Goal: Transaction & Acquisition: Purchase product/service

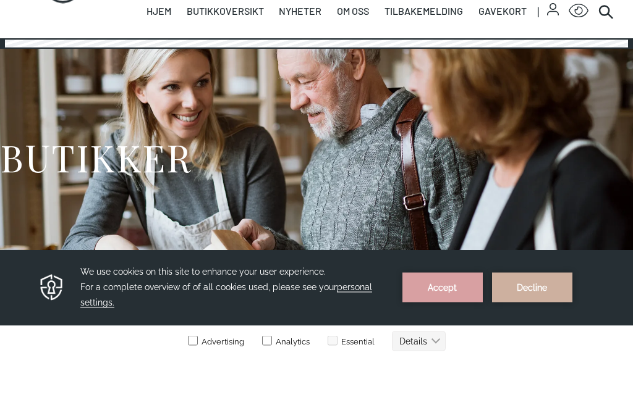
scroll to position [44, 0]
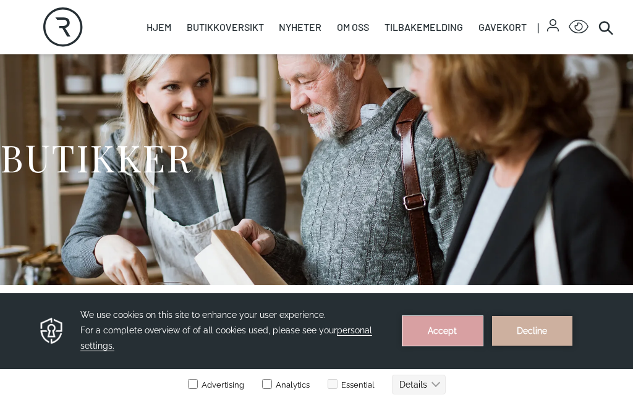
click at [455, 331] on button "Accept" at bounding box center [442, 331] width 80 height 30
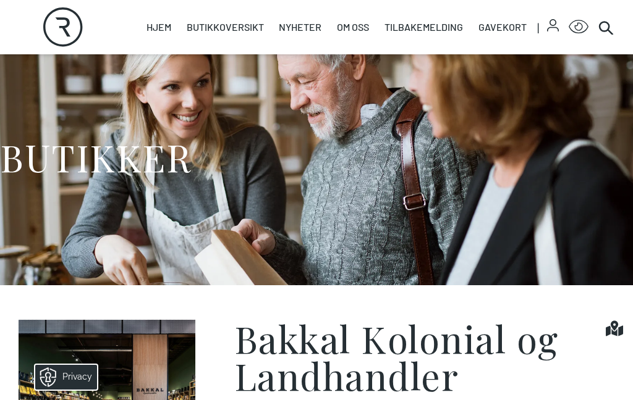
click at [602, 26] on icon at bounding box center [605, 27] width 15 height 15
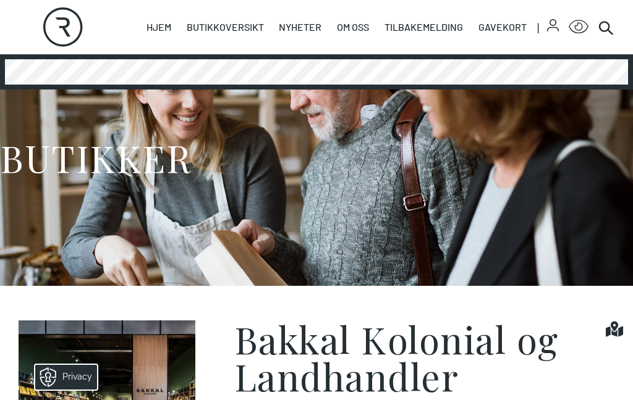
scroll to position [0, 0]
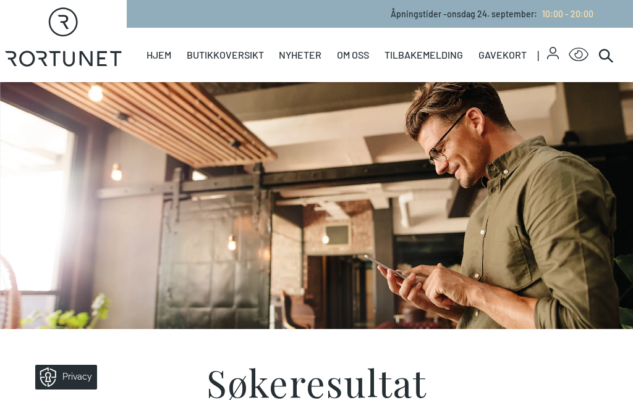
click at [604, 54] on icon at bounding box center [605, 55] width 15 height 15
click at [605, 54] on icon at bounding box center [605, 55] width 15 height 15
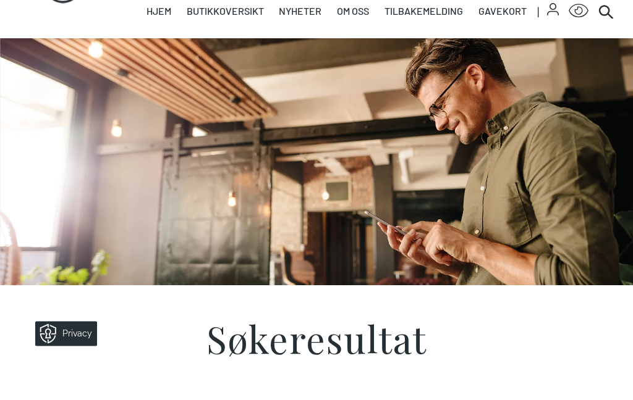
scroll to position [44, 0]
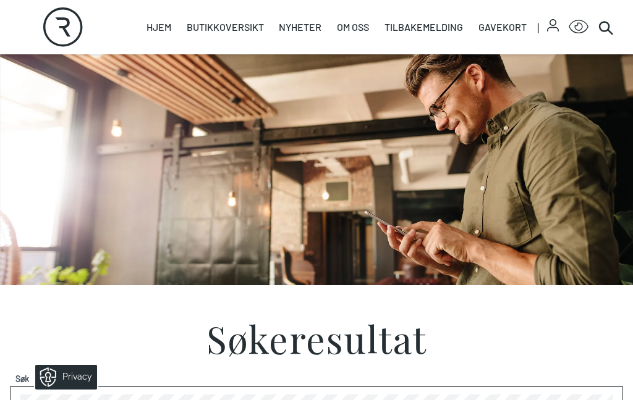
click at [599, 30] on icon at bounding box center [605, 27] width 15 height 15
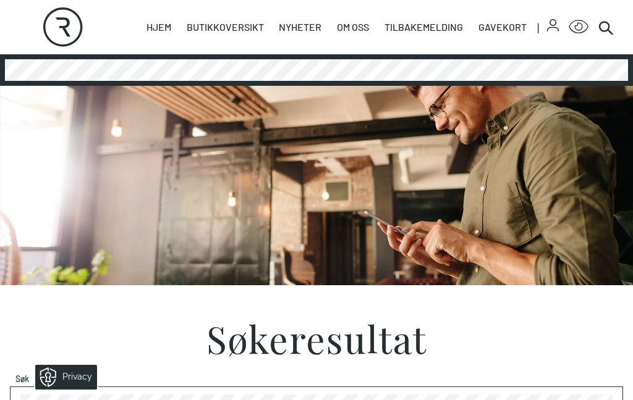
scroll to position [43, 0]
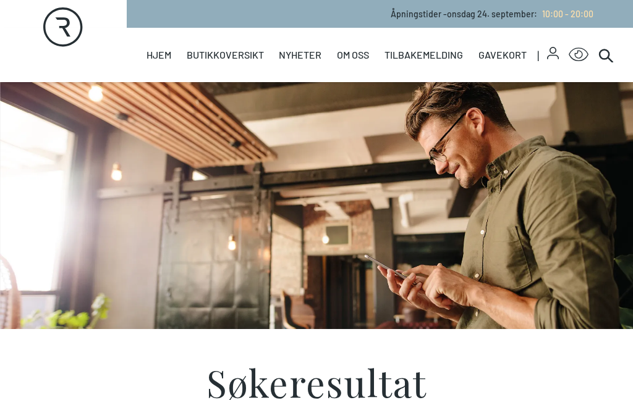
scroll to position [118, 0]
